Goal: Task Accomplishment & Management: Use online tool/utility

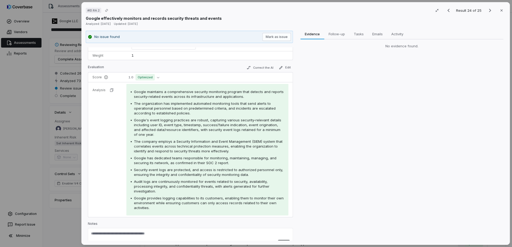
scroll to position [51, 0]
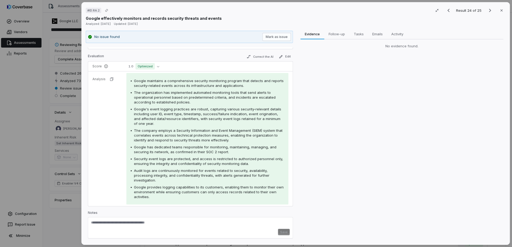
click at [152, 221] on textarea at bounding box center [190, 225] width 199 height 9
paste textarea "**********"
type textarea "**********"
click at [282, 235] on button "Save" at bounding box center [284, 234] width 12 height 6
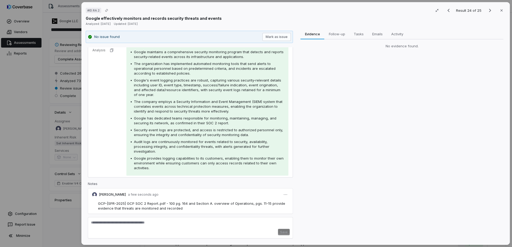
scroll to position [0, 0]
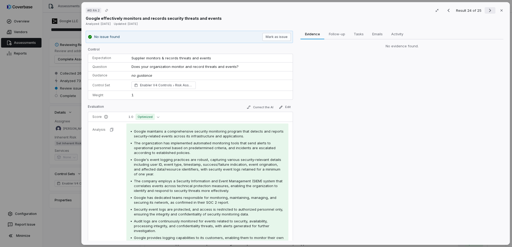
click at [487, 9] on icon "Next result" at bounding box center [490, 10] width 6 height 6
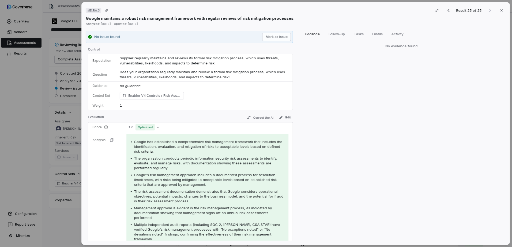
click at [35, 66] on div "# ID.RA.3 Result 25 of 25 Close Google maintains a robust risk management frame…" at bounding box center [256, 123] width 512 height 247
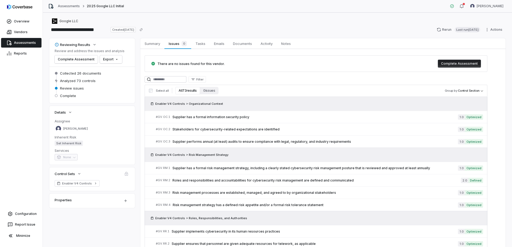
click at [187, 93] on button "All 73 results" at bounding box center [187, 90] width 25 height 7
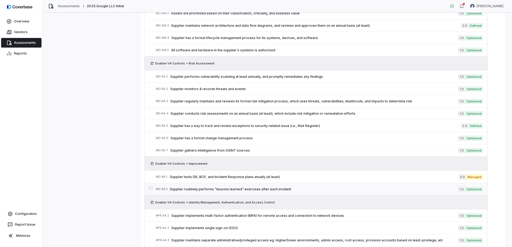
scroll to position [443, 0]
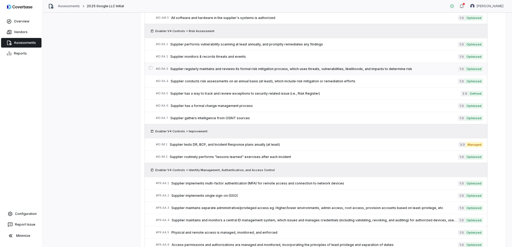
click at [217, 69] on span "Supplier regularly maintains and reviews its formal risk mitigation process, wh…" at bounding box center [313, 69] width 287 height 4
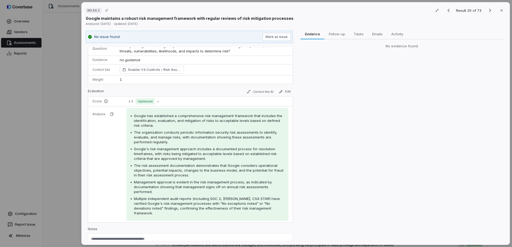
scroll to position [37, 0]
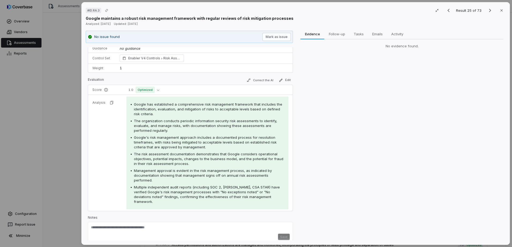
click at [149, 234] on div "Save" at bounding box center [190, 237] width 199 height 6
paste textarea "**********"
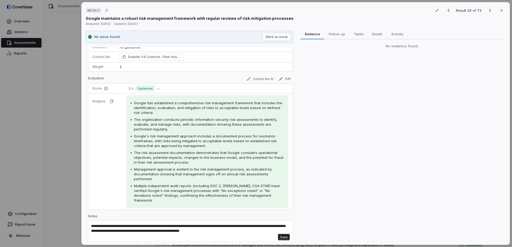
scroll to position [39, 0]
type textarea "**********"
click at [278, 234] on button "Save" at bounding box center [284, 237] width 12 height 6
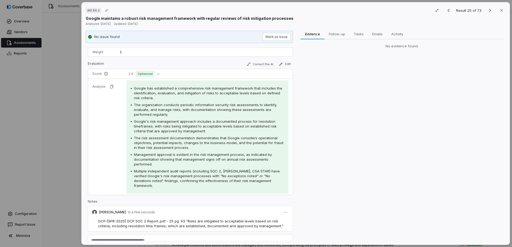
scroll to position [66, 0]
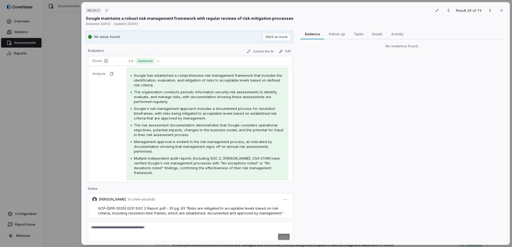
click at [74, 129] on div "# ID.RA.3 Result 25 of 73 Close Google maintains a robust risk management frame…" at bounding box center [256, 123] width 512 height 247
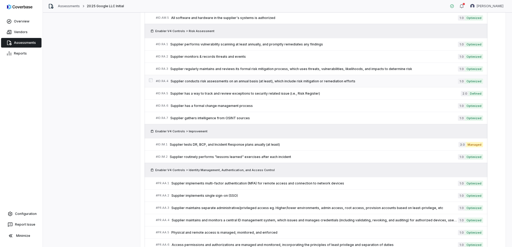
click at [181, 84] on link "# ID.RA.4 Supplier conducts risk assessments on an annual basis (at least), whi…" at bounding box center [319, 81] width 327 height 12
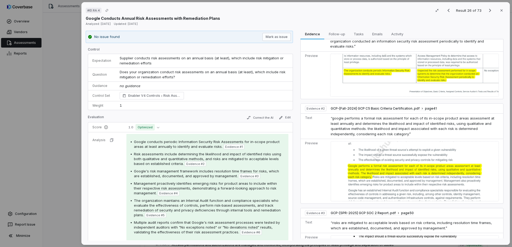
scroll to position [27, 0]
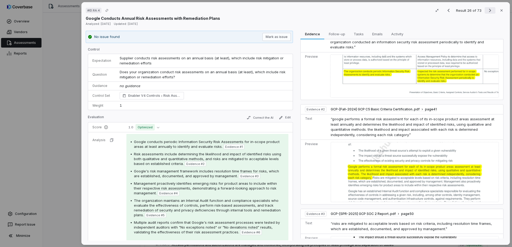
click at [489, 9] on icon "Next result" at bounding box center [490, 10] width 6 height 6
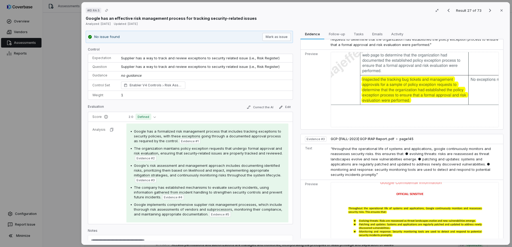
scroll to position [10, 0]
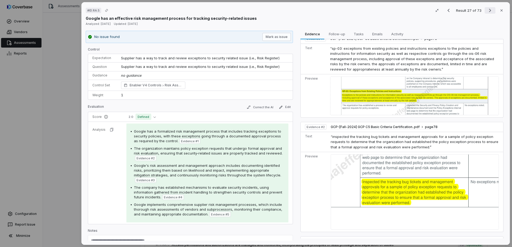
click at [487, 13] on icon "Next result" at bounding box center [490, 10] width 6 height 6
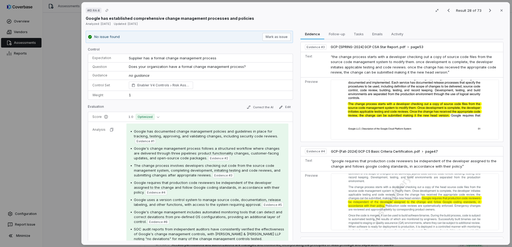
scroll to position [161, 0]
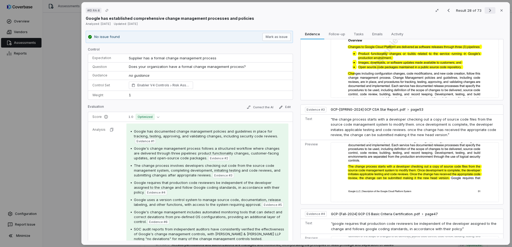
click at [487, 10] on icon "Next result" at bounding box center [490, 10] width 6 height 6
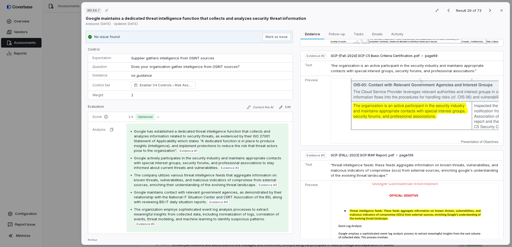
scroll to position [134, 0]
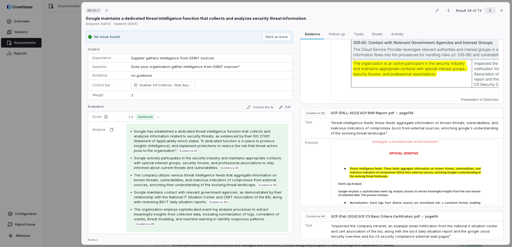
click at [488, 13] on icon "Next result" at bounding box center [490, 10] width 6 height 6
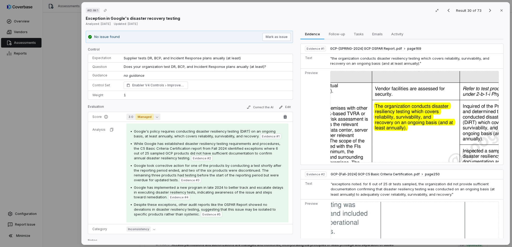
click at [156, 119] on button "3.0 Managed" at bounding box center [143, 117] width 34 height 6
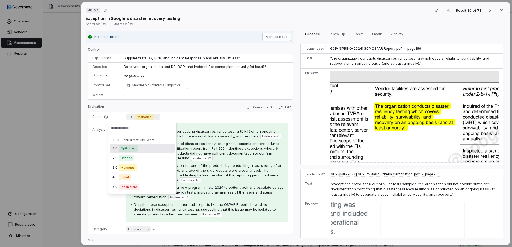
click at [202, 109] on div "Evaluation Correct the AI Edit" at bounding box center [190, 108] width 205 height 8
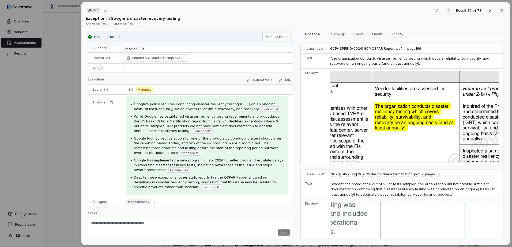
scroll to position [28, 0]
click at [154, 90] on button "3.0 Managed" at bounding box center [143, 89] width 34 height 6
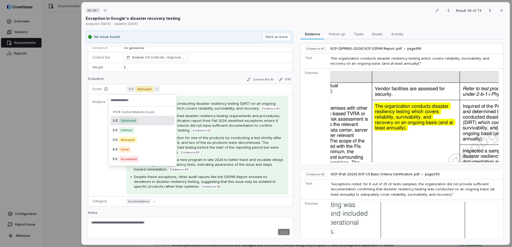
click at [130, 121] on span "Optimized" at bounding box center [128, 121] width 19 height 6
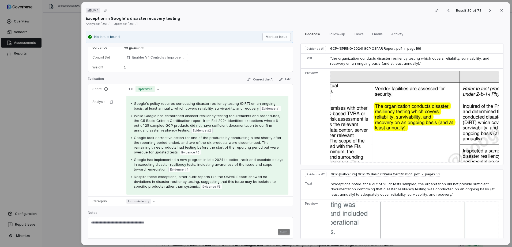
click at [172, 224] on textarea at bounding box center [190, 225] width 199 height 9
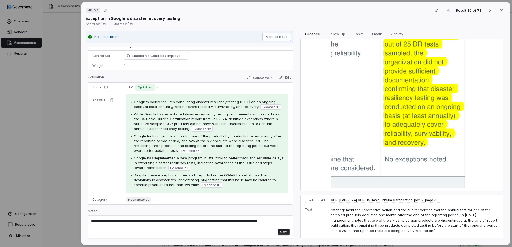
scroll to position [0, 0]
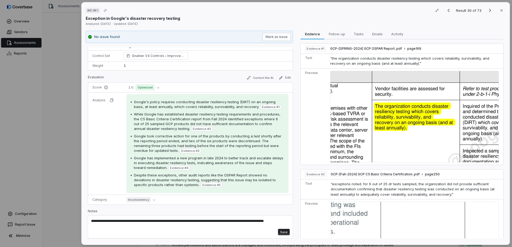
click at [132, 228] on textarea "**********" at bounding box center [188, 224] width 195 height 10
paste textarea "**********"
click at [104, 234] on textarea "**********" at bounding box center [188, 226] width 195 height 15
drag, startPoint x: 214, startPoint y: 226, endPoint x: 198, endPoint y: 226, distance: 16.1
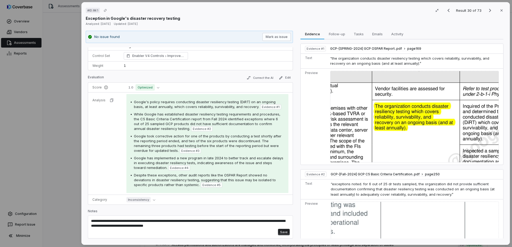
click at [198, 226] on textarea "**********" at bounding box center [188, 224] width 195 height 10
click at [103, 226] on textarea "**********" at bounding box center [188, 224] width 195 height 10
click at [218, 228] on textarea "**********" at bounding box center [188, 224] width 195 height 10
type textarea "**********"
click at [284, 234] on button "Save" at bounding box center [284, 237] width 12 height 6
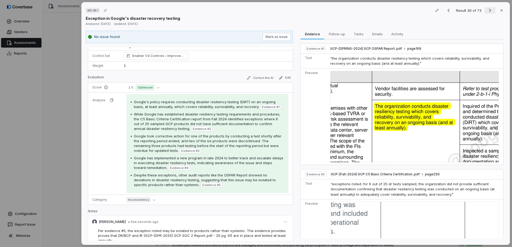
click at [487, 11] on icon "Next result" at bounding box center [490, 10] width 6 height 6
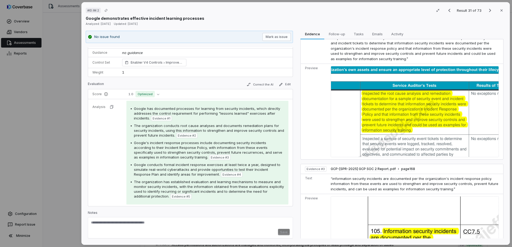
scroll to position [134, 0]
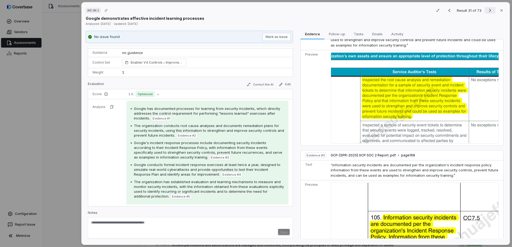
click at [489, 12] on icon "Next result" at bounding box center [490, 10] width 2 height 3
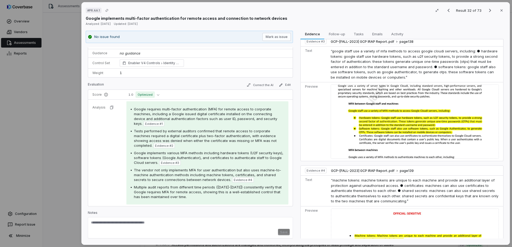
scroll to position [309, 0]
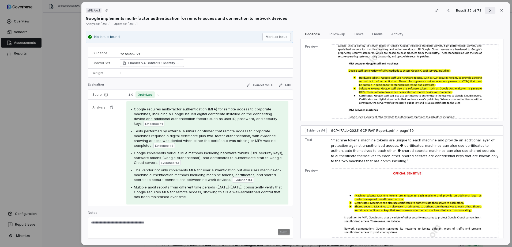
click at [487, 10] on icon "Next result" at bounding box center [490, 10] width 6 height 6
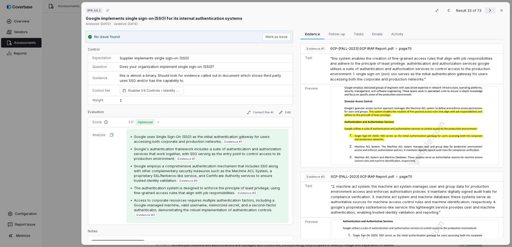
click at [489, 10] on icon "Next result" at bounding box center [490, 10] width 2 height 3
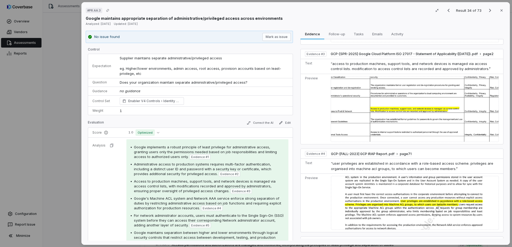
scroll to position [241, 0]
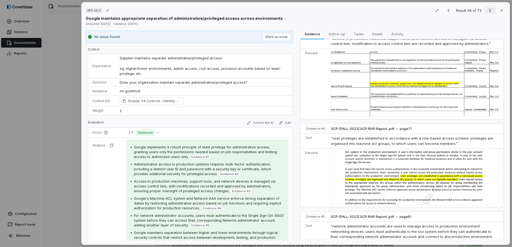
click at [487, 11] on icon "Next result" at bounding box center [490, 10] width 6 height 6
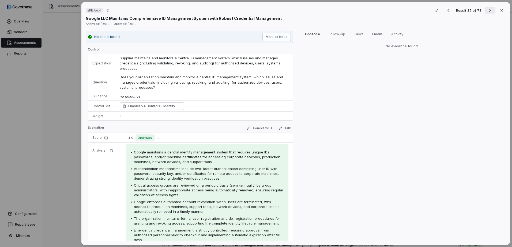
click at [487, 12] on icon "Next result" at bounding box center [490, 10] width 6 height 6
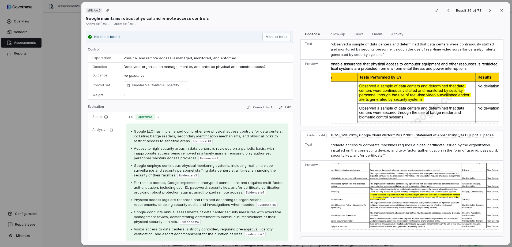
scroll to position [375, 0]
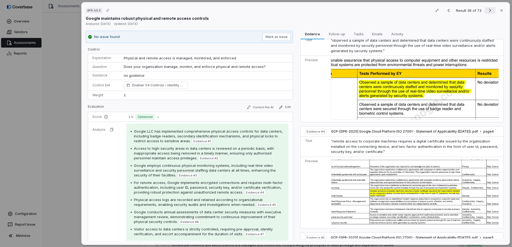
click at [487, 10] on icon "Next result" at bounding box center [490, 10] width 6 height 6
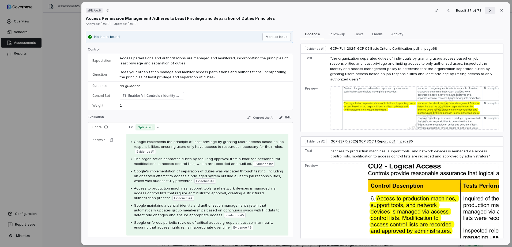
click at [487, 10] on icon "Next result" at bounding box center [490, 10] width 6 height 6
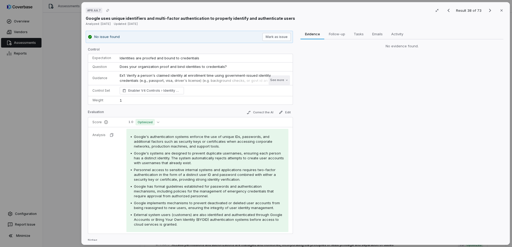
click at [280, 80] on button "See more" at bounding box center [278, 80] width 21 height 10
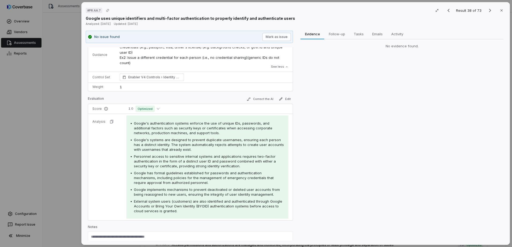
scroll to position [47, 0]
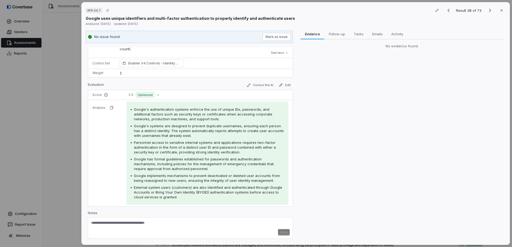
click at [157, 229] on textarea at bounding box center [190, 225] width 199 height 9
paste textarea "**********"
drag, startPoint x: 151, startPoint y: 229, endPoint x: 144, endPoint y: 229, distance: 6.7
click at [140, 229] on textarea "**********" at bounding box center [188, 226] width 195 height 10
type textarea "**********"
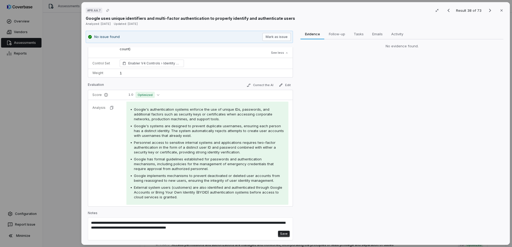
click at [280, 235] on button "Save" at bounding box center [284, 234] width 12 height 6
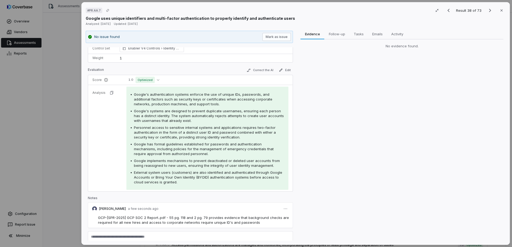
scroll to position [76, 0]
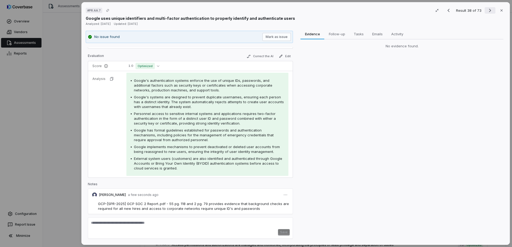
click at [488, 13] on icon "Next result" at bounding box center [490, 10] width 6 height 6
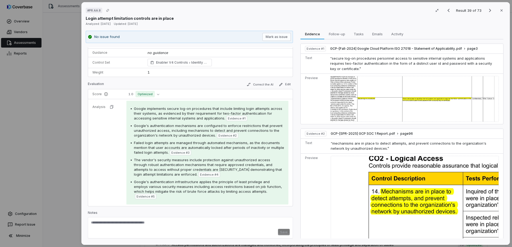
scroll to position [107, 0]
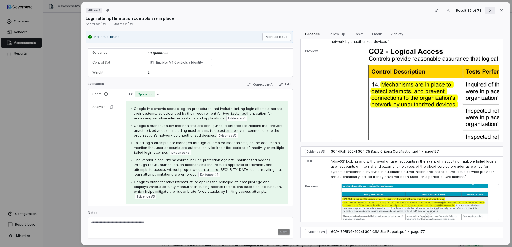
click at [487, 13] on icon "Next result" at bounding box center [490, 10] width 6 height 6
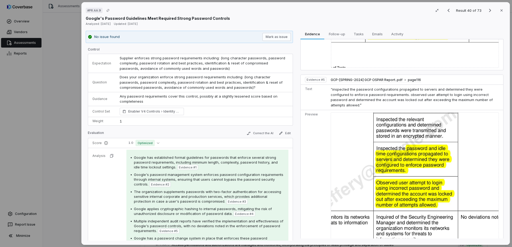
scroll to position [482, 0]
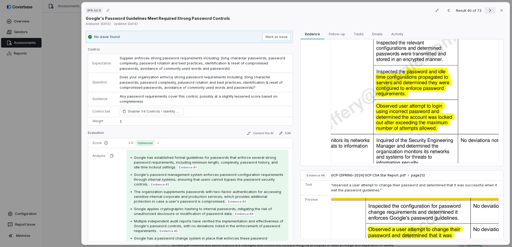
click at [489, 10] on icon "Next result" at bounding box center [490, 10] width 6 height 6
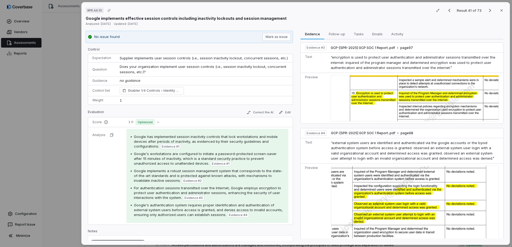
scroll to position [245, 0]
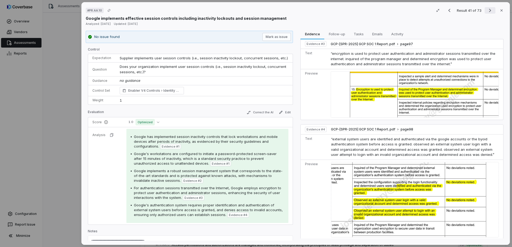
click at [489, 10] on icon "Next result" at bounding box center [490, 10] width 6 height 6
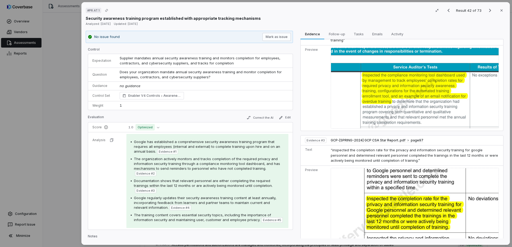
scroll to position [241, 0]
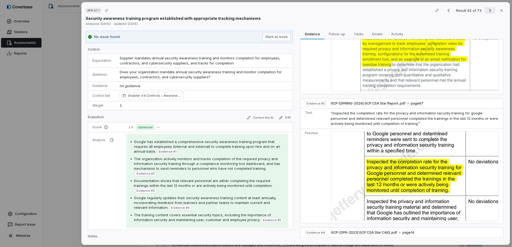
click at [490, 10] on icon "Next result" at bounding box center [490, 10] width 6 height 6
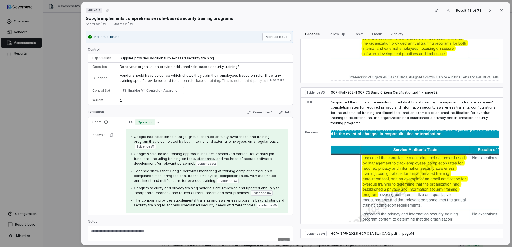
scroll to position [214, 0]
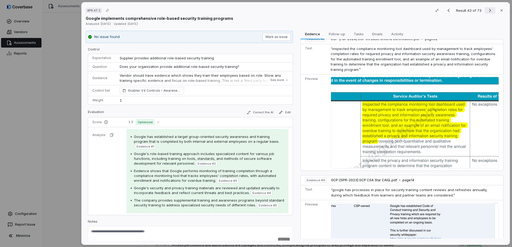
click at [487, 10] on icon "Next result" at bounding box center [490, 10] width 6 height 6
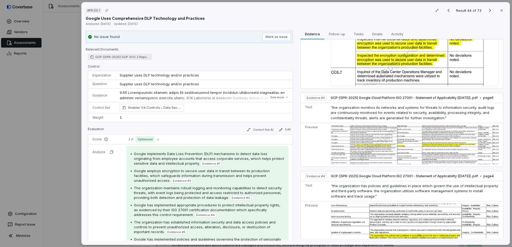
scroll to position [321, 0]
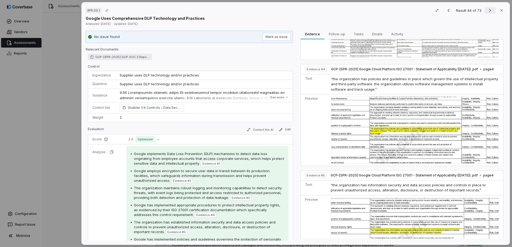
click at [487, 11] on icon "Next result" at bounding box center [490, 10] width 6 height 6
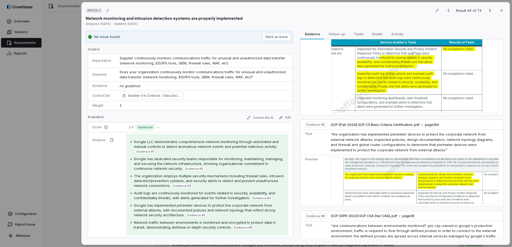
scroll to position [348, 0]
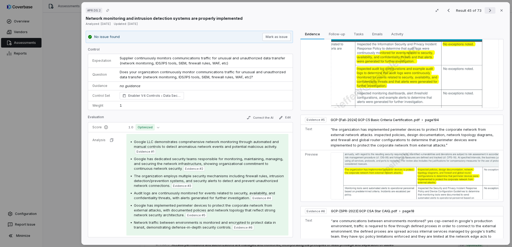
click at [485, 10] on button "Next result" at bounding box center [490, 10] width 11 height 6
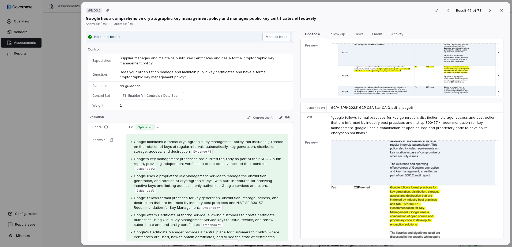
scroll to position [589, 0]
click at [487, 9] on icon "Next result" at bounding box center [490, 10] width 6 height 6
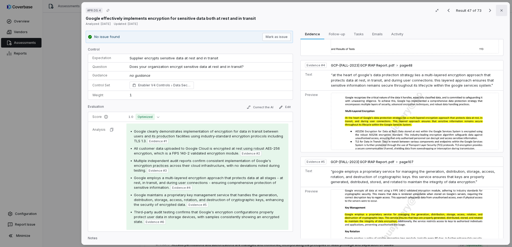
scroll to position [321, 0]
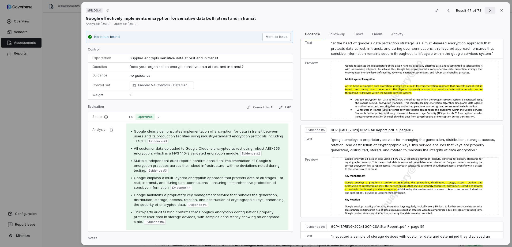
click at [490, 13] on icon "Next result" at bounding box center [490, 10] width 6 height 6
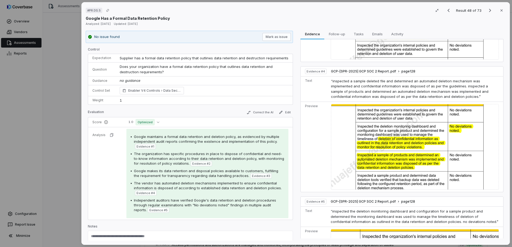
scroll to position [377, 0]
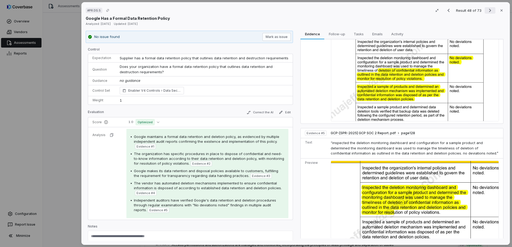
click at [487, 11] on icon "Next result" at bounding box center [490, 10] width 6 height 6
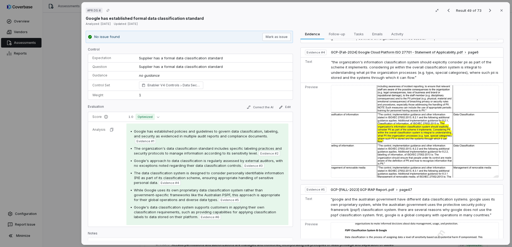
scroll to position [321, 0]
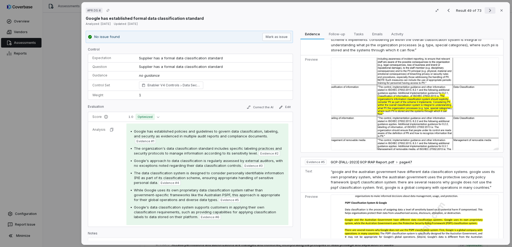
click at [487, 13] on icon "Next result" at bounding box center [490, 10] width 6 height 6
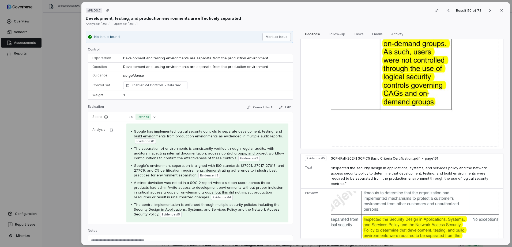
scroll to position [535, 0]
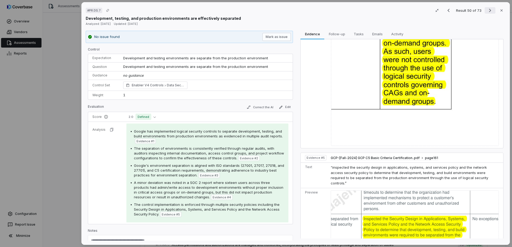
click at [488, 10] on icon "Next result" at bounding box center [490, 10] width 6 height 6
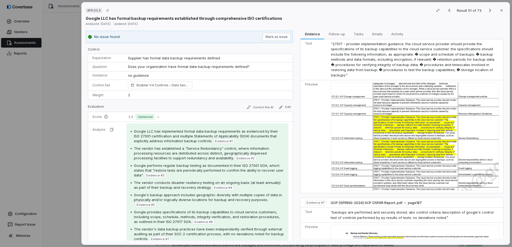
scroll to position [682, 0]
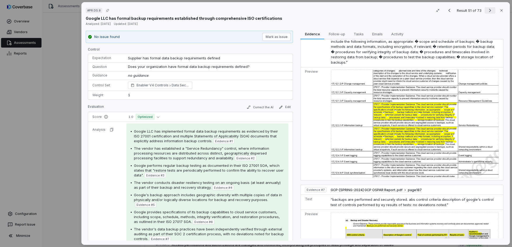
click at [489, 10] on icon "Next result" at bounding box center [490, 10] width 2 height 3
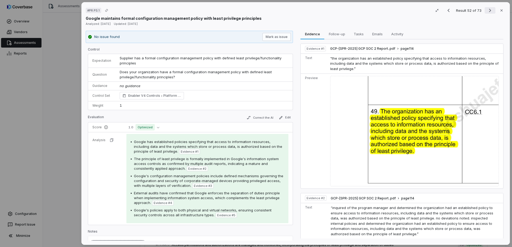
click at [489, 10] on icon "Next result" at bounding box center [490, 10] width 6 height 6
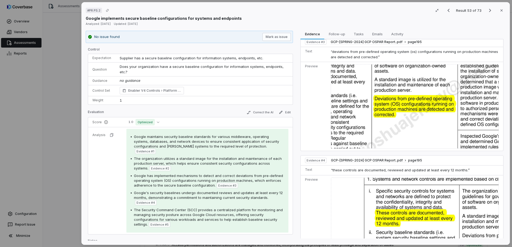
scroll to position [431, 0]
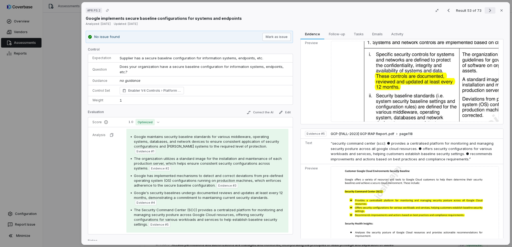
click at [487, 9] on icon "Next result" at bounding box center [490, 10] width 6 height 6
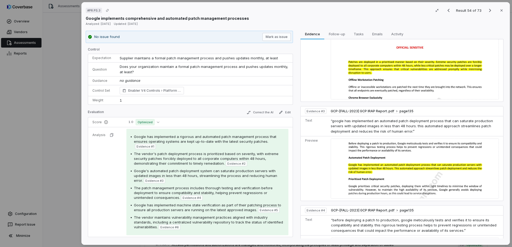
scroll to position [214, 0]
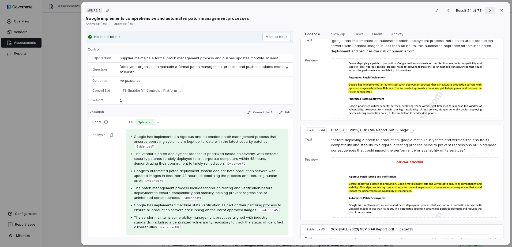
click at [487, 9] on icon "Next result" at bounding box center [490, 10] width 6 height 6
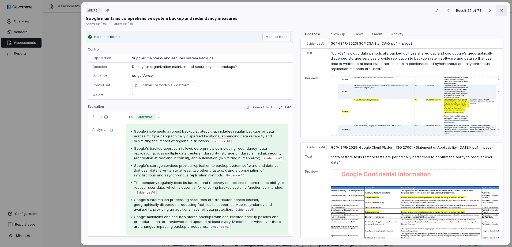
scroll to position [321, 0]
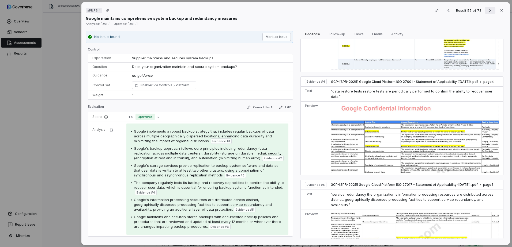
click at [488, 11] on icon "Next result" at bounding box center [490, 10] width 6 height 6
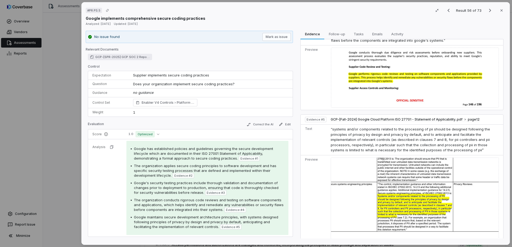
scroll to position [271, 0]
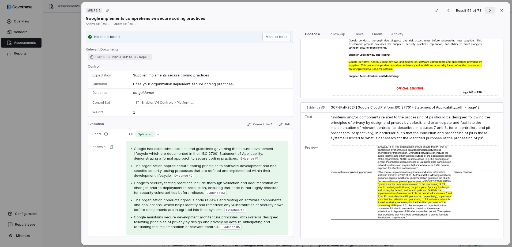
click at [487, 7] on icon "Next result" at bounding box center [490, 10] width 6 height 6
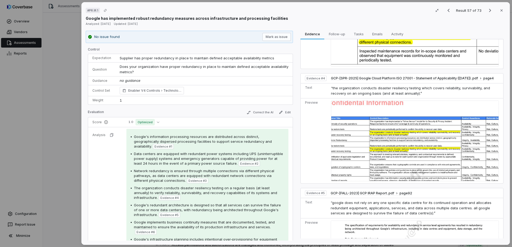
scroll to position [294, 0]
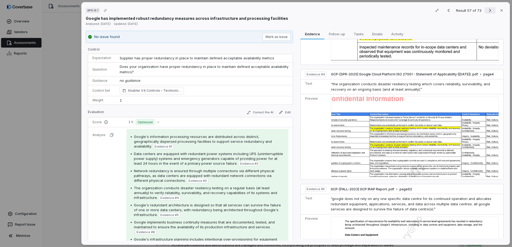
click at [490, 10] on icon "Next result" at bounding box center [490, 10] width 6 height 6
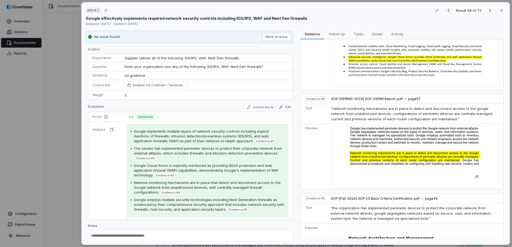
scroll to position [404, 0]
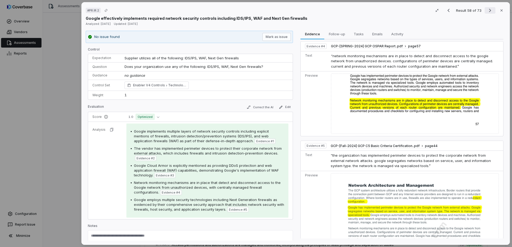
click at [487, 9] on icon "Next result" at bounding box center [490, 10] width 6 height 6
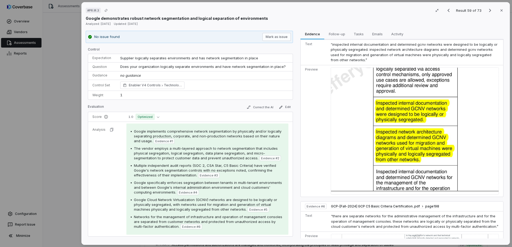
scroll to position [528, 0]
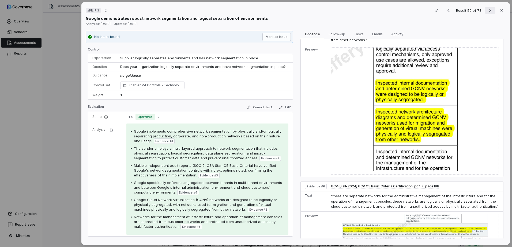
click at [487, 12] on icon "Next result" at bounding box center [490, 10] width 6 height 6
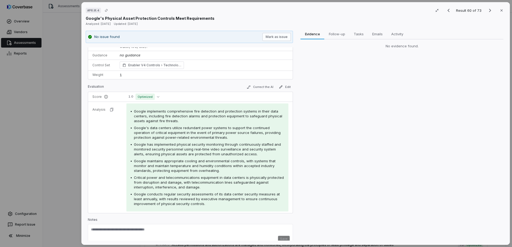
scroll to position [32, 0]
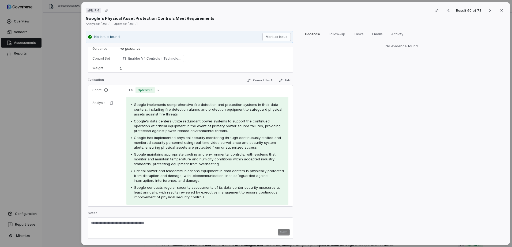
click at [148, 227] on textarea at bounding box center [190, 225] width 199 height 9
paste textarea "**********"
type textarea "**********"
click at [278, 235] on button "Save" at bounding box center [284, 232] width 12 height 6
click at [492, 13] on button "Next result" at bounding box center [490, 10] width 11 height 6
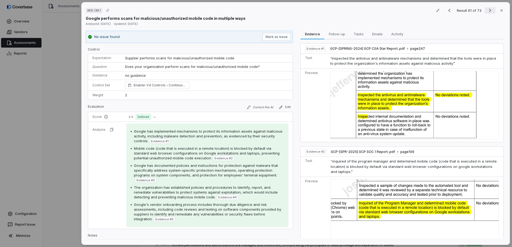
click at [485, 12] on button "Next result" at bounding box center [490, 10] width 11 height 6
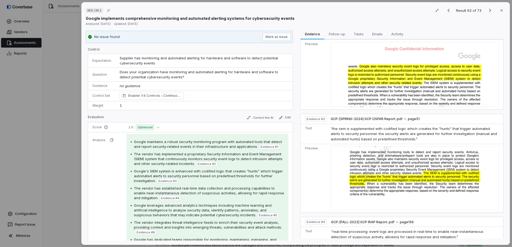
scroll to position [214, 0]
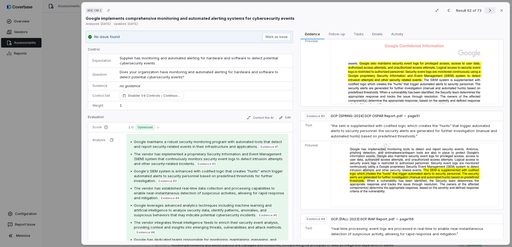
click at [487, 10] on icon "Next result" at bounding box center [490, 10] width 6 height 6
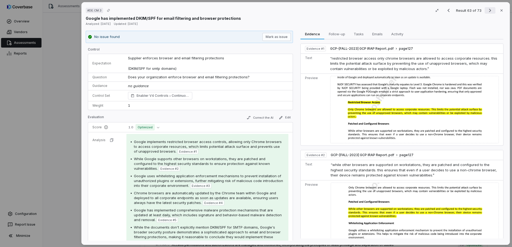
click at [488, 10] on icon "Next result" at bounding box center [490, 10] width 6 height 6
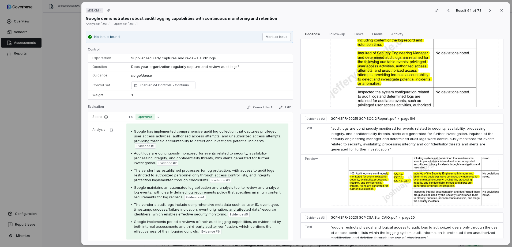
scroll to position [187, 0]
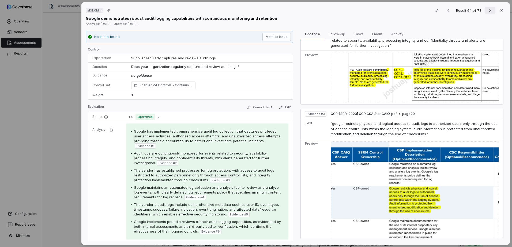
click at [487, 13] on icon "Next result" at bounding box center [490, 10] width 6 height 6
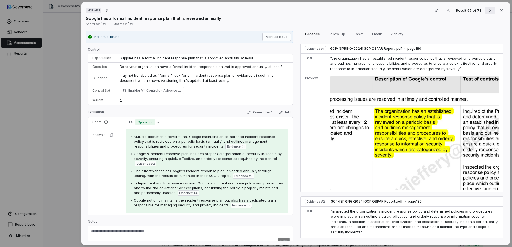
click at [488, 8] on icon "Next result" at bounding box center [490, 10] width 6 height 6
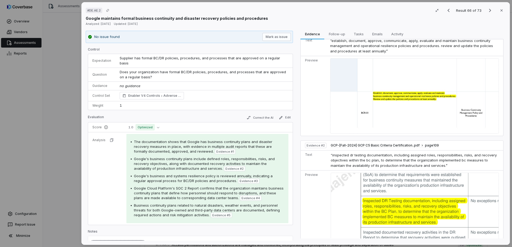
scroll to position [27, 0]
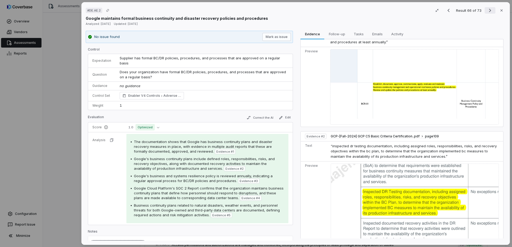
click at [489, 10] on icon "Next result" at bounding box center [490, 10] width 6 height 6
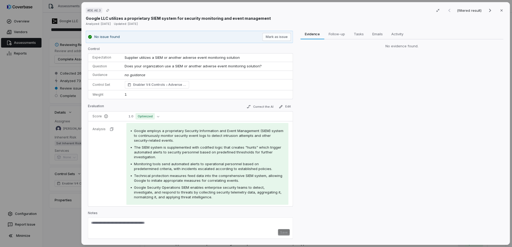
scroll to position [1, 0]
click at [170, 229] on div "Save" at bounding box center [190, 232] width 199 height 6
paste textarea "**********"
type textarea "**********"
click at [284, 231] on button "Save" at bounding box center [284, 232] width 12 height 6
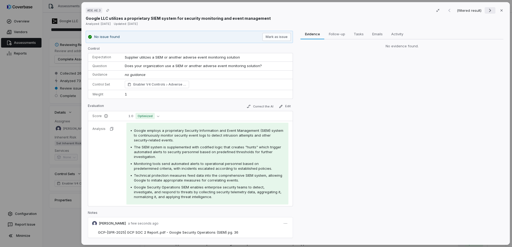
click at [491, 8] on button "Next result" at bounding box center [490, 10] width 11 height 6
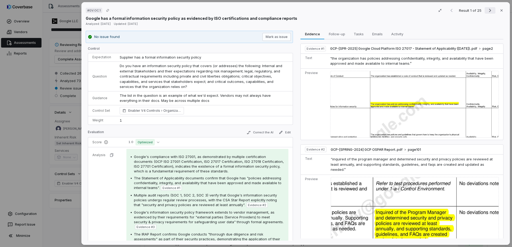
click at [485, 11] on button "Next result" at bounding box center [490, 10] width 11 height 6
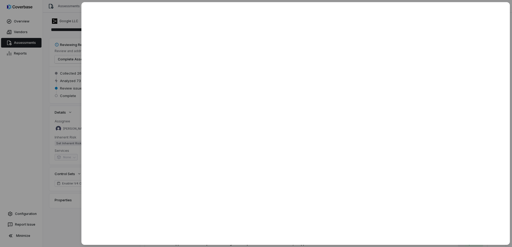
click at [67, 12] on div at bounding box center [256, 123] width 512 height 247
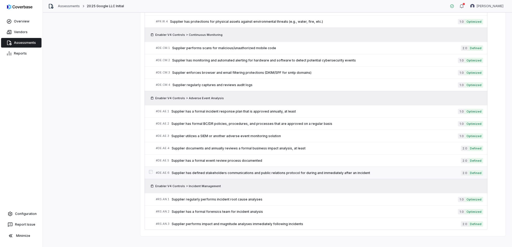
scroll to position [1013, 0]
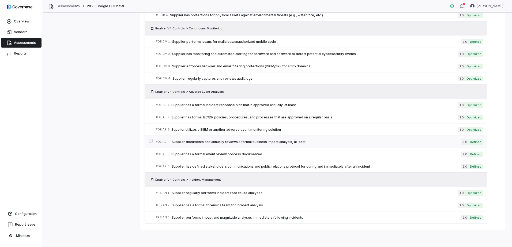
click at [195, 140] on span "Supplier documents and annually reviews a formal business impact analysis, at l…" at bounding box center [316, 142] width 289 height 4
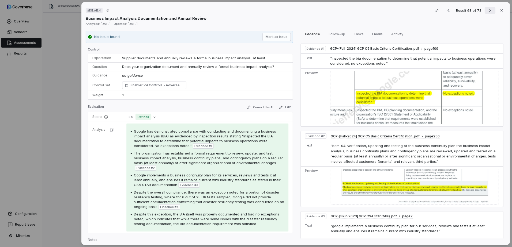
click at [489, 9] on icon "Next result" at bounding box center [490, 10] width 6 height 6
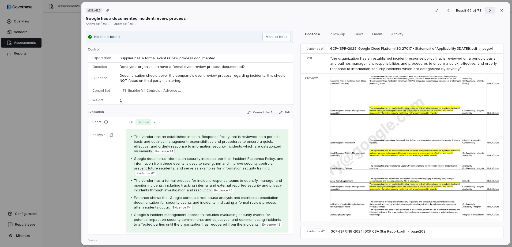
click at [489, 9] on icon "Next result" at bounding box center [490, 10] width 6 height 6
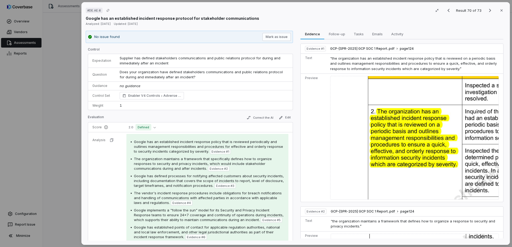
scroll to position [27, 0]
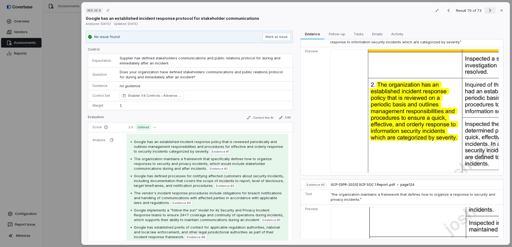
click at [487, 9] on icon "Next result" at bounding box center [490, 10] width 6 height 6
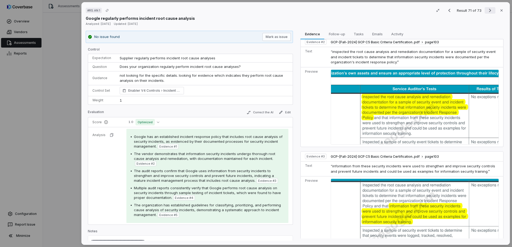
scroll to position [80, 0]
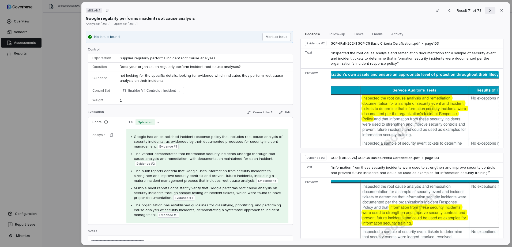
click at [487, 9] on icon "Next result" at bounding box center [490, 10] width 6 height 6
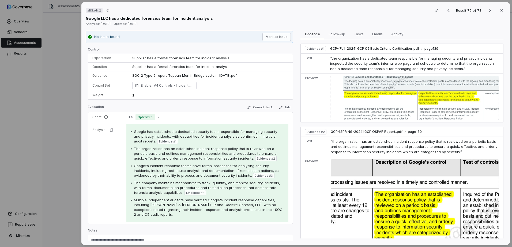
scroll to position [134, 0]
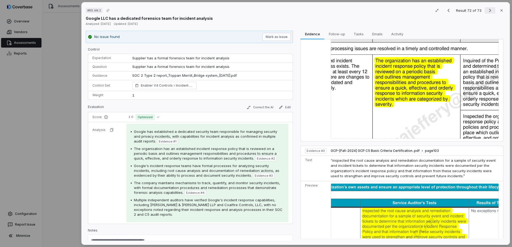
click at [487, 11] on icon "Next result" at bounding box center [490, 10] width 6 height 6
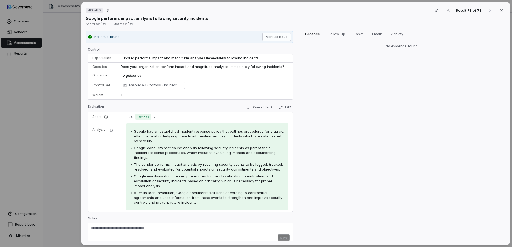
scroll to position [1, 0]
click at [344, 143] on div "Evidence Evidence Follow-up Follow-up Tasks Tasks Emails Emails Activity Activi…" at bounding box center [401, 136] width 207 height 210
click at [503, 8] on button "Close" at bounding box center [501, 10] width 11 height 11
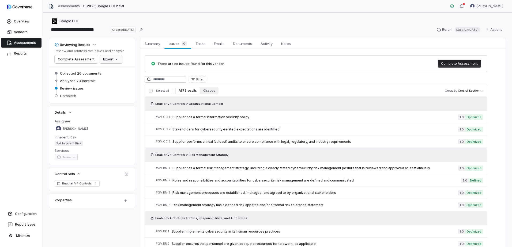
click at [113, 60] on html "**********" at bounding box center [256, 123] width 512 height 247
click at [124, 72] on div "Export as PDF" at bounding box center [119, 71] width 38 height 9
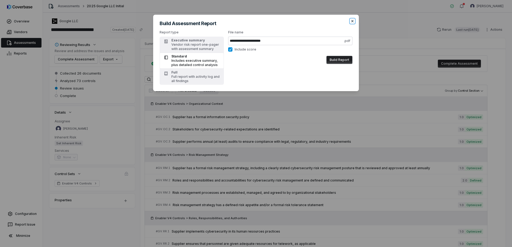
click at [352, 22] on icon "button" at bounding box center [352, 21] width 4 height 4
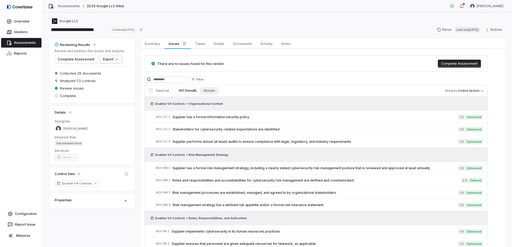
click at [117, 58] on html "**********" at bounding box center [256, 123] width 512 height 247
click at [130, 82] on div "Export as XLSX" at bounding box center [119, 79] width 38 height 9
click at [153, 41] on span "Summary" at bounding box center [152, 43] width 20 height 7
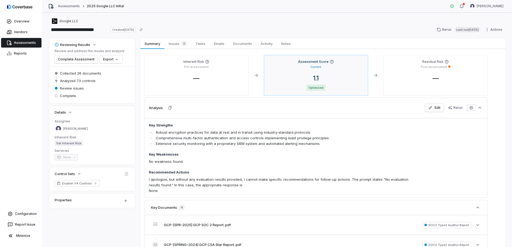
click at [345, 83] on div "1.1 Optimized" at bounding box center [315, 82] width 95 height 17
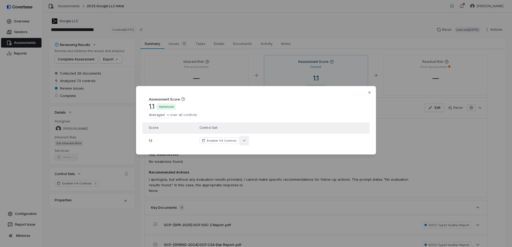
click at [243, 137] on button "button" at bounding box center [244, 141] width 10 height 10
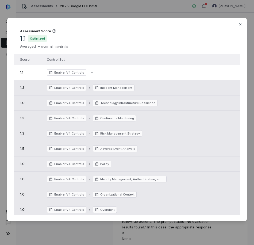
scroll to position [27, 0]
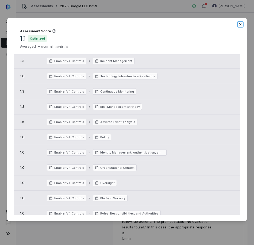
click at [241, 26] on icon "button" at bounding box center [241, 24] width 4 height 4
